Goal: Task Accomplishment & Management: Use online tool/utility

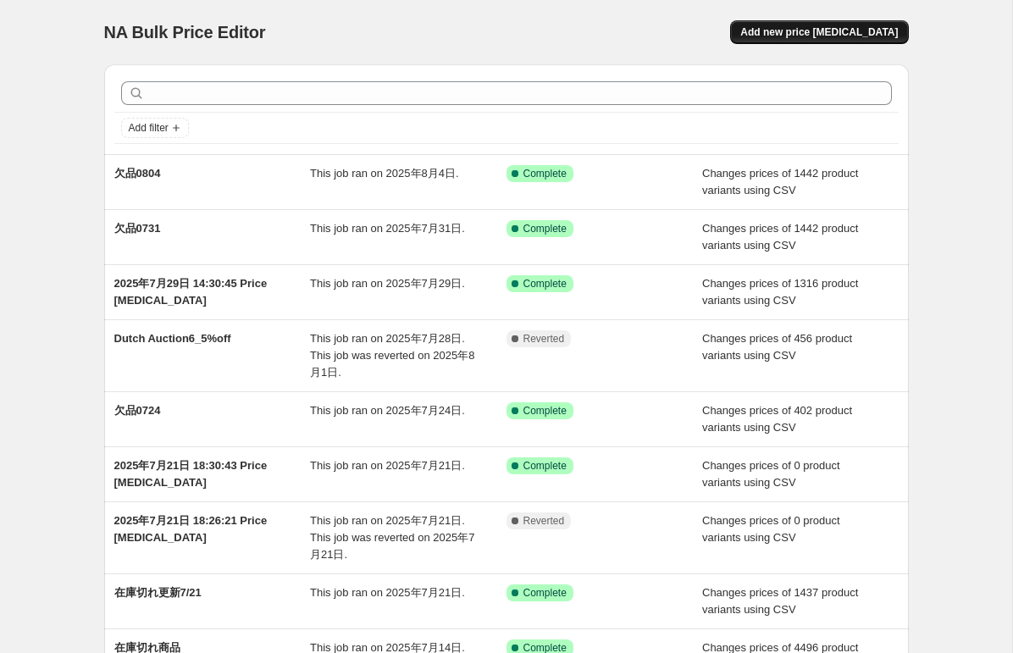
click at [818, 33] on span "Add new price [MEDICAL_DATA]" at bounding box center [818, 32] width 157 height 14
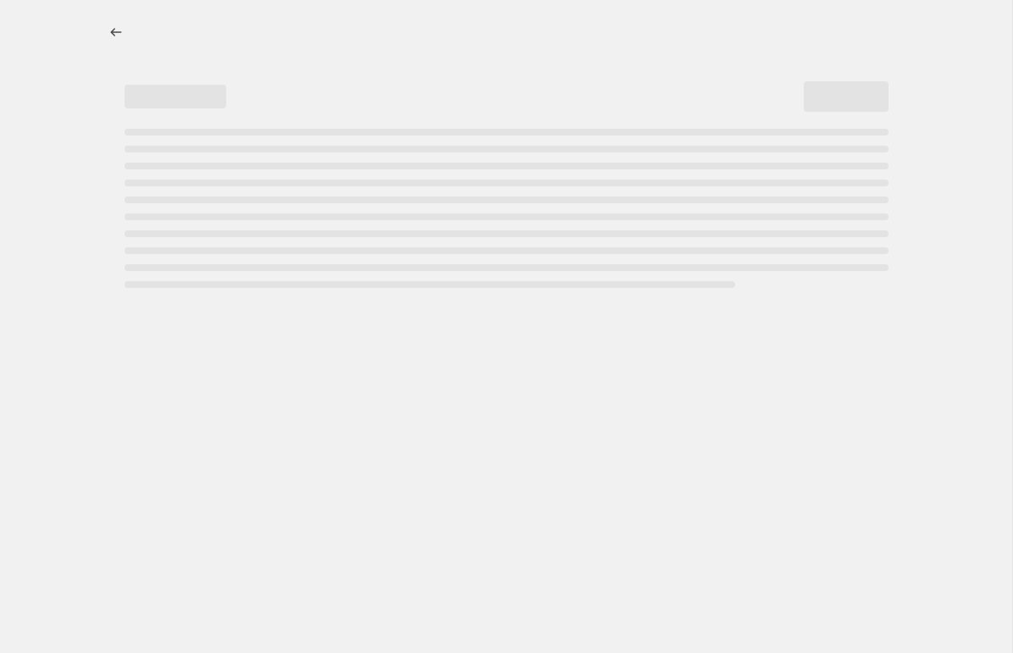
select select "percentage"
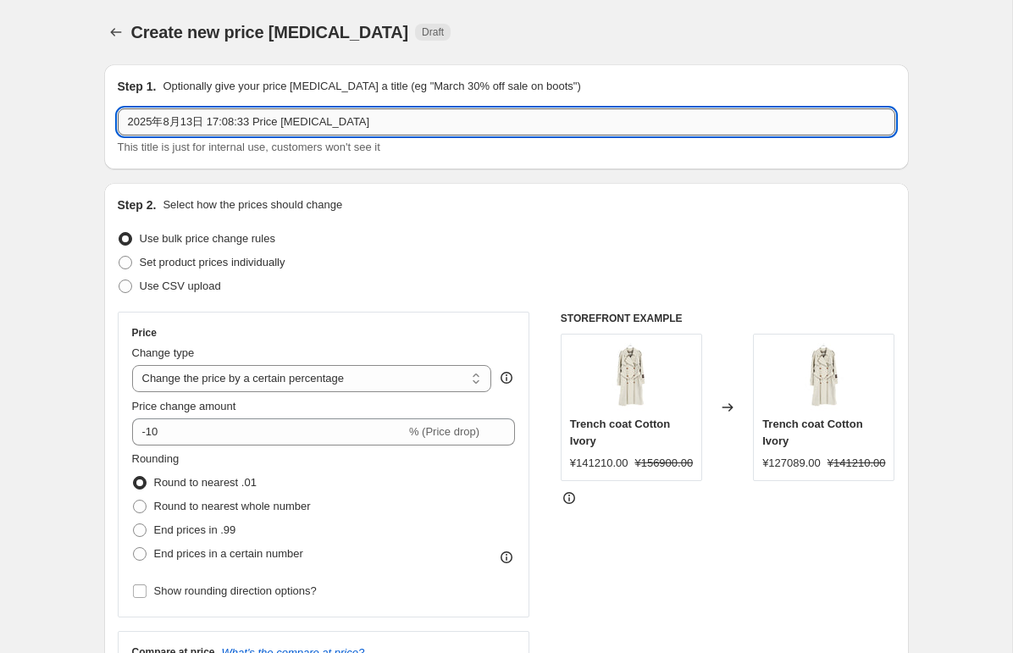
click at [212, 119] on input "2025年8月13日 17:08:33 Price [MEDICAL_DATA]" at bounding box center [506, 121] width 777 height 27
type input "k"
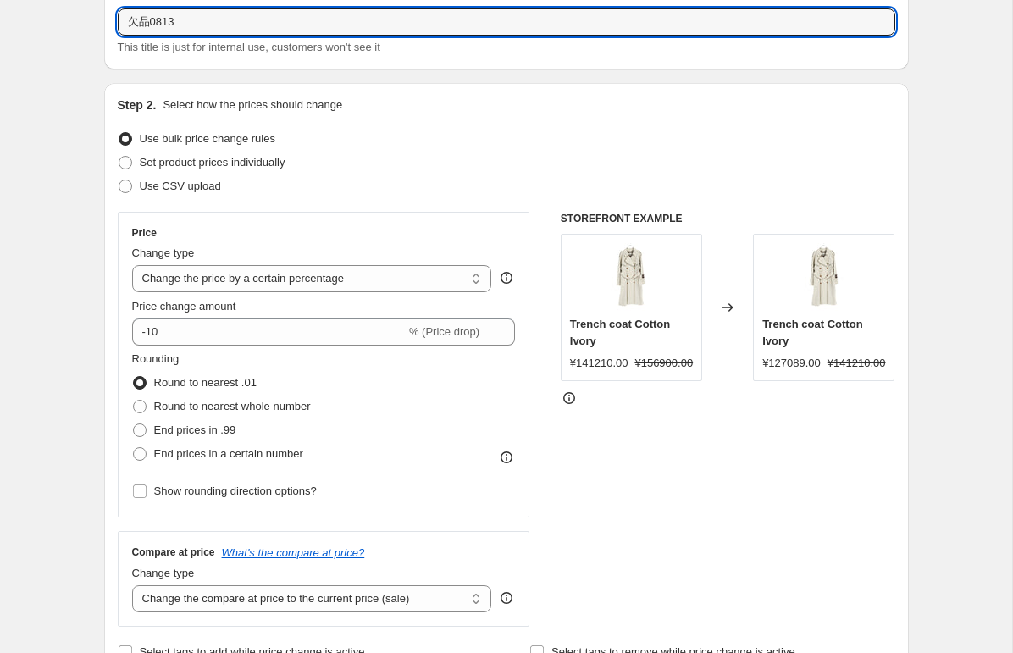
scroll to position [107, 0]
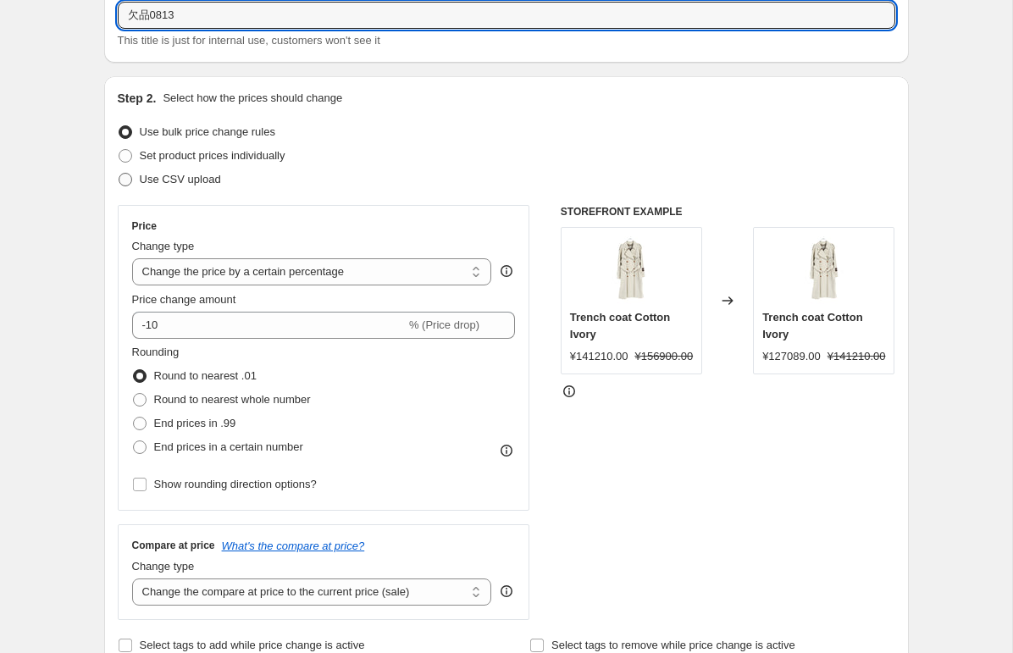
type input "欠品0813"
click at [174, 181] on span "Use CSV upload" at bounding box center [180, 179] width 81 height 13
click at [119, 174] on input "Use CSV upload" at bounding box center [119, 173] width 1 height 1
radio input "true"
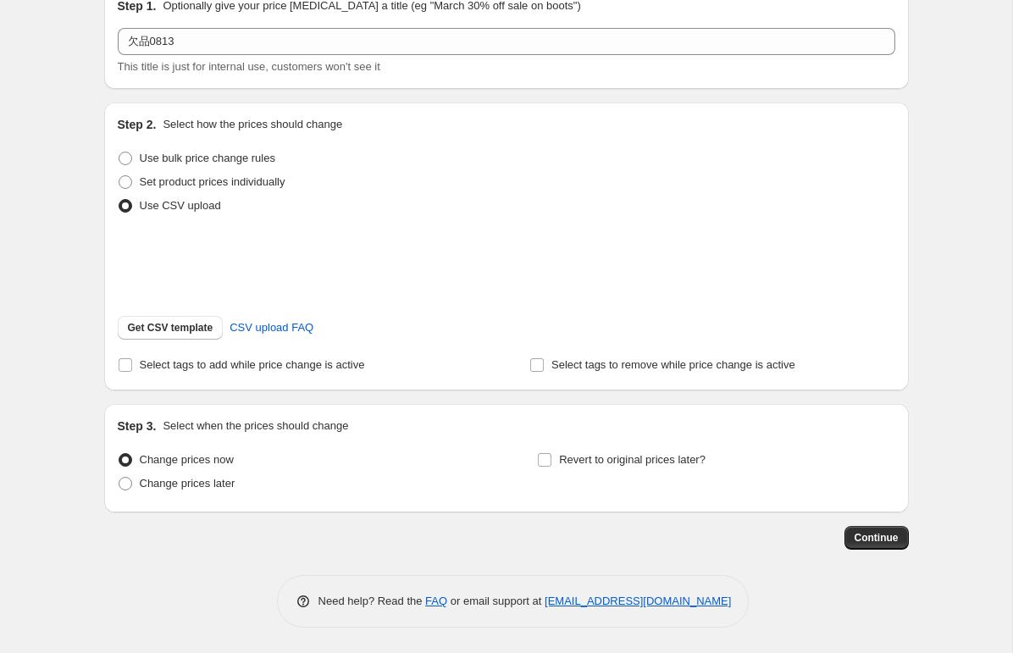
scroll to position [102, 0]
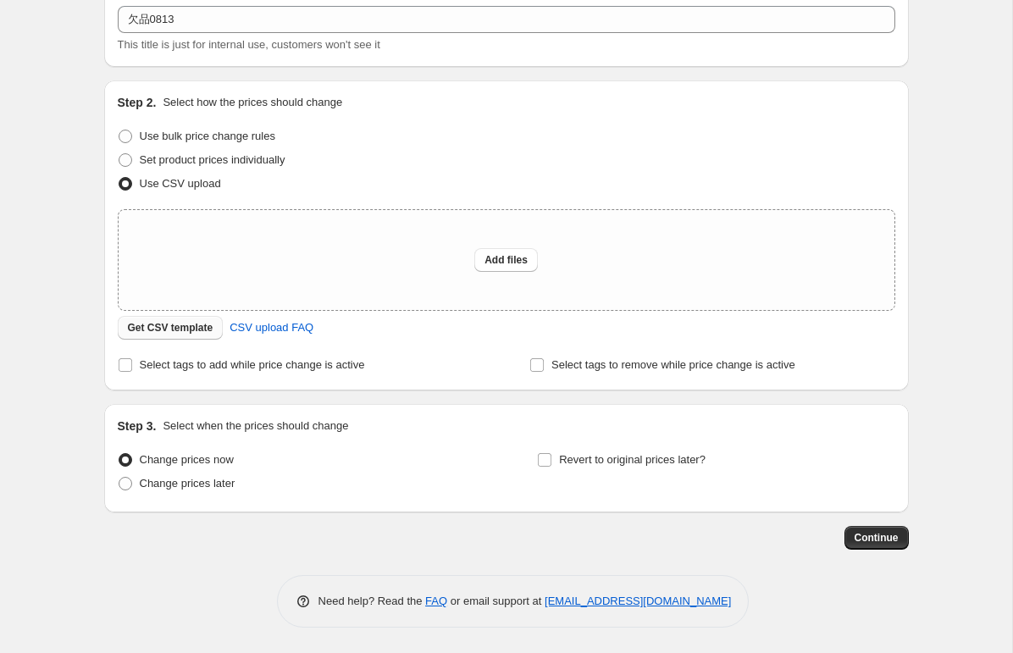
click at [186, 332] on span "Get CSV template" at bounding box center [171, 328] width 86 height 14
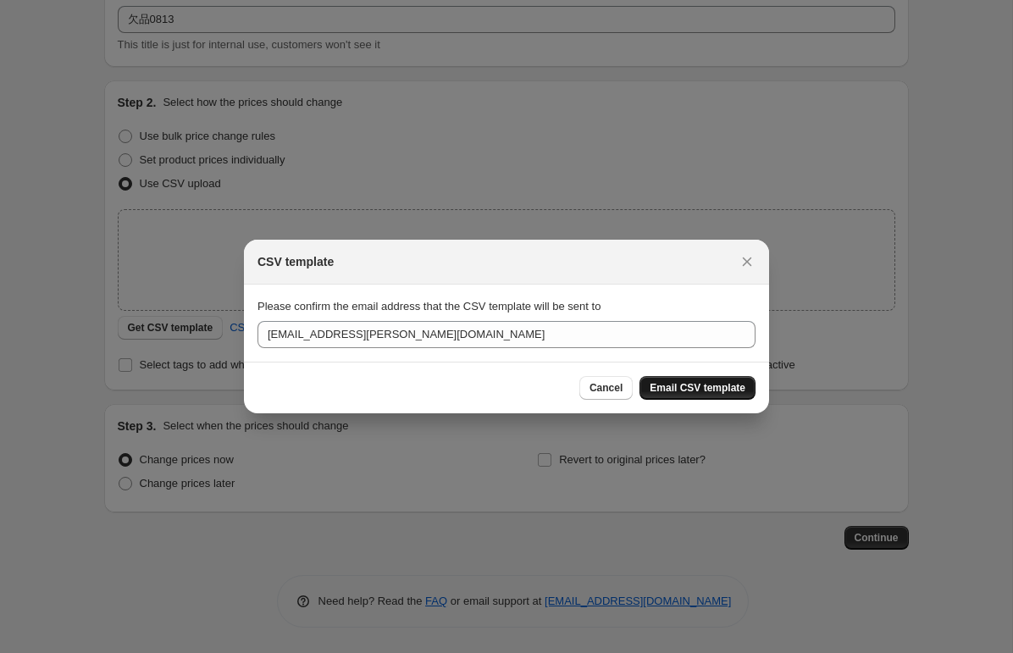
click at [685, 387] on span "Email CSV template" at bounding box center [697, 388] width 96 height 14
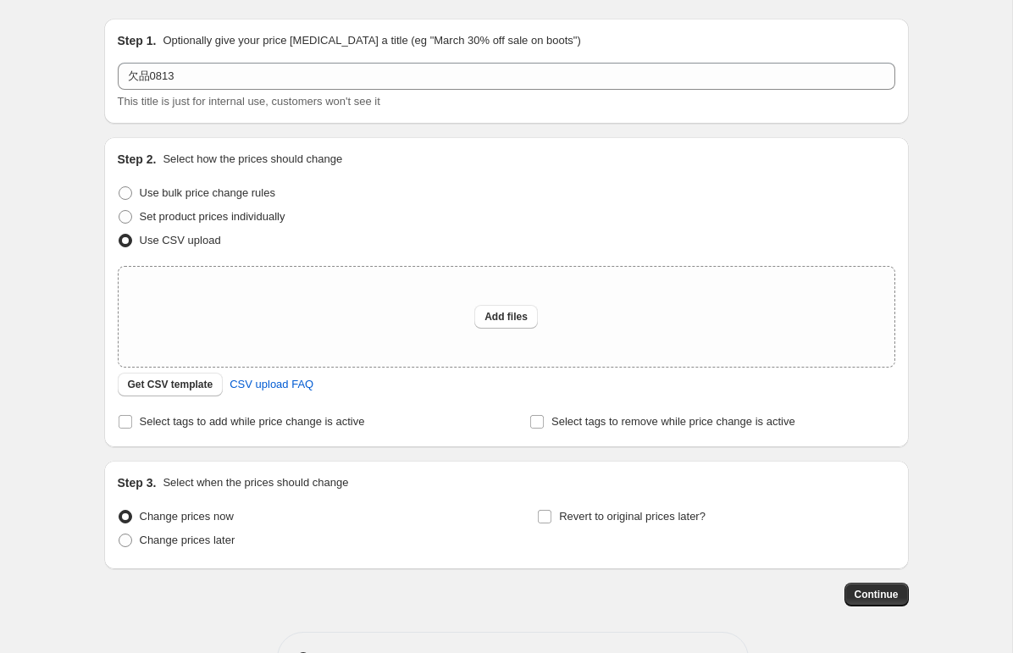
scroll to position [0, 0]
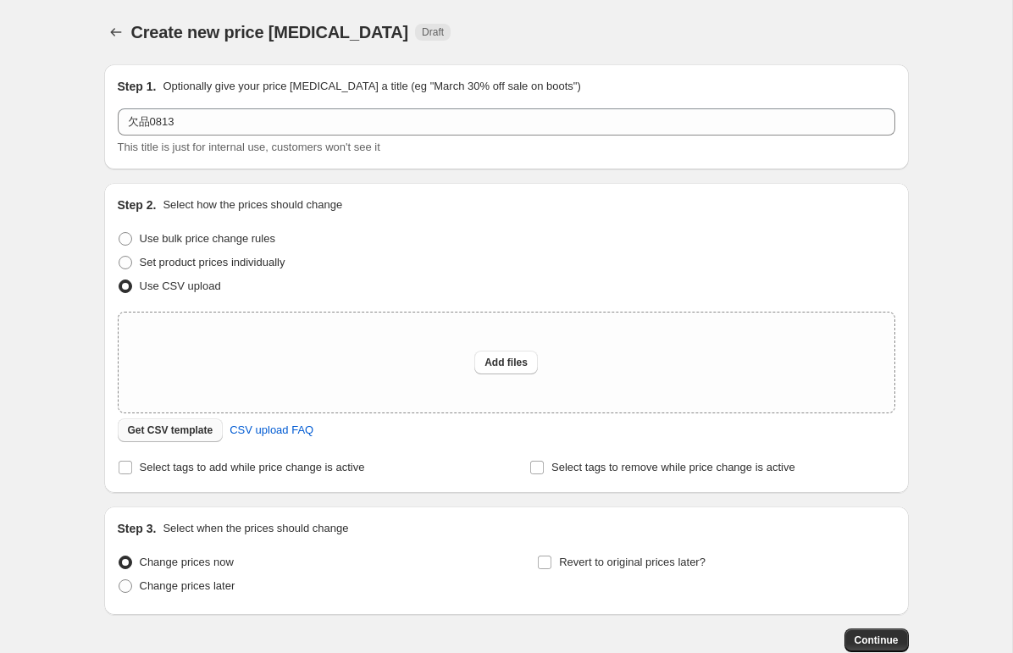
click at [177, 421] on button "Get CSV template" at bounding box center [171, 430] width 106 height 24
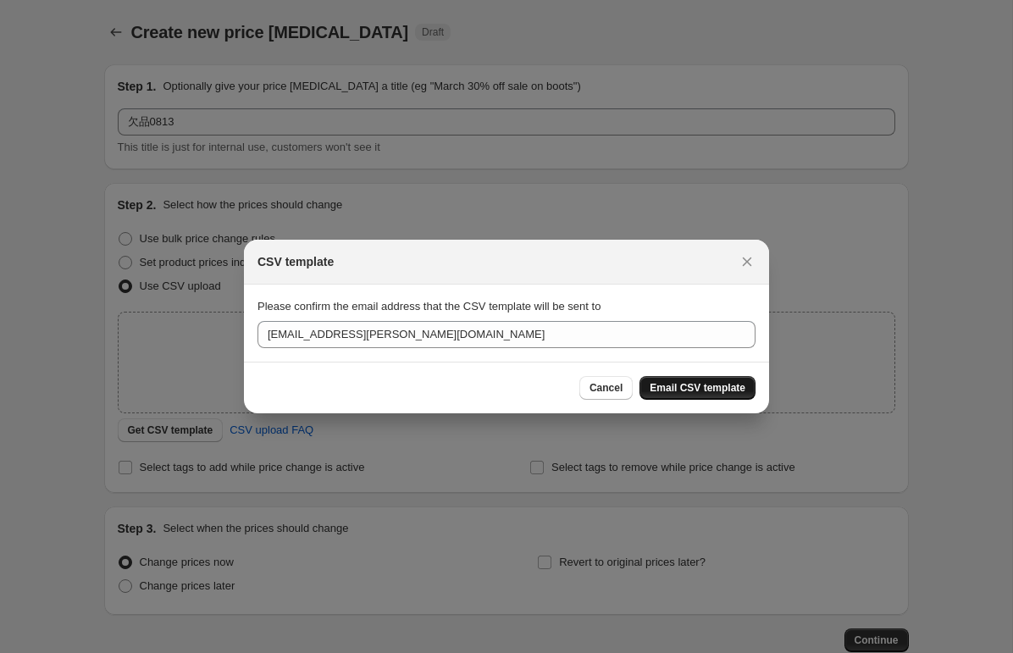
click at [693, 382] on span "Email CSV template" at bounding box center [697, 388] width 96 height 14
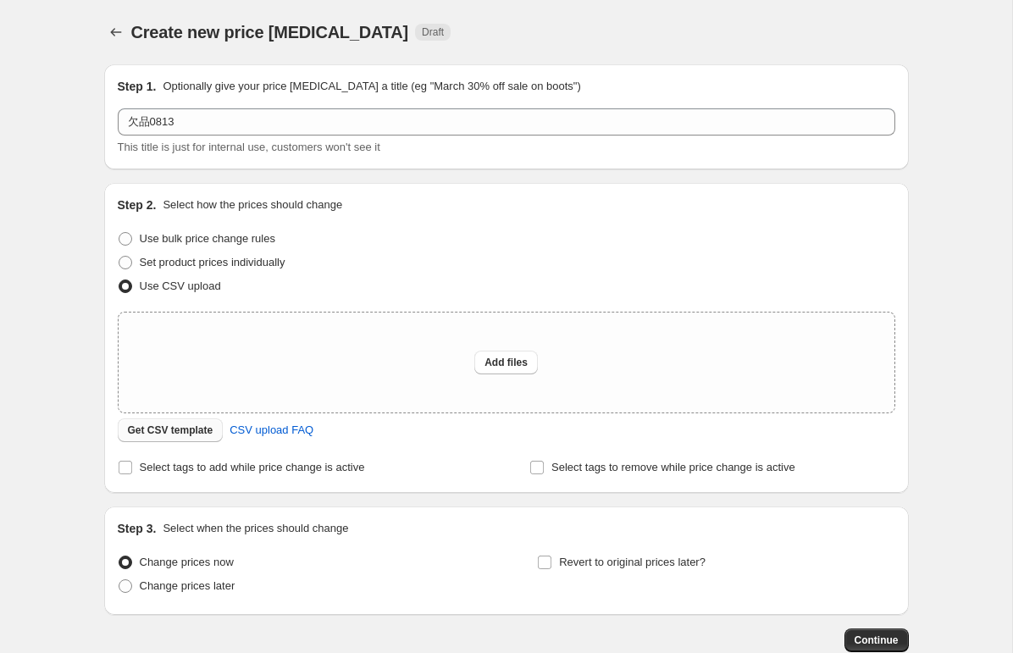
click at [169, 427] on span "Get CSV template" at bounding box center [171, 430] width 86 height 14
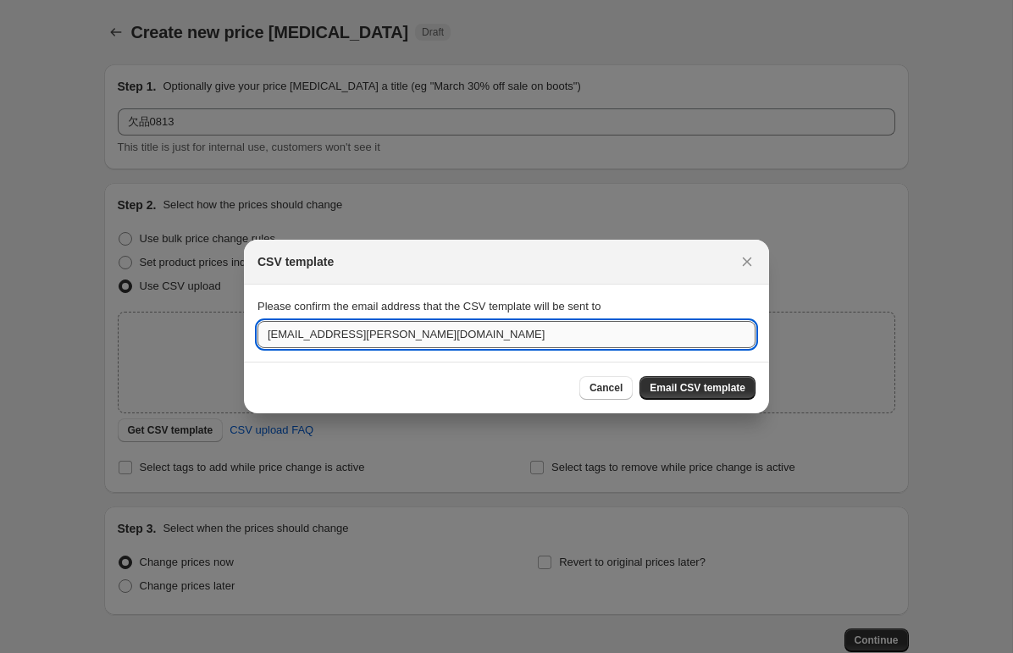
click at [412, 329] on input "[EMAIL_ADDRESS][PERSON_NAME][DOMAIN_NAME]" at bounding box center [506, 334] width 498 height 27
click at [474, 333] on input "[EMAIL_ADDRESS][PERSON_NAME][DOMAIN_NAME]" at bounding box center [506, 334] width 498 height 27
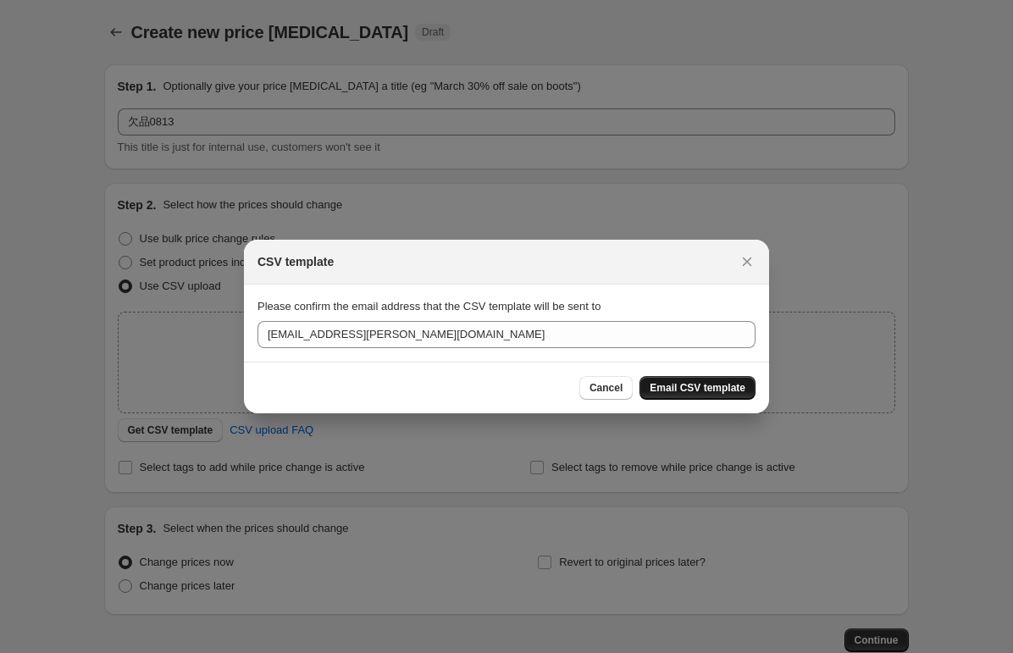
click at [666, 387] on span "Email CSV template" at bounding box center [697, 388] width 96 height 14
